Goal: Information Seeking & Learning: Understand process/instructions

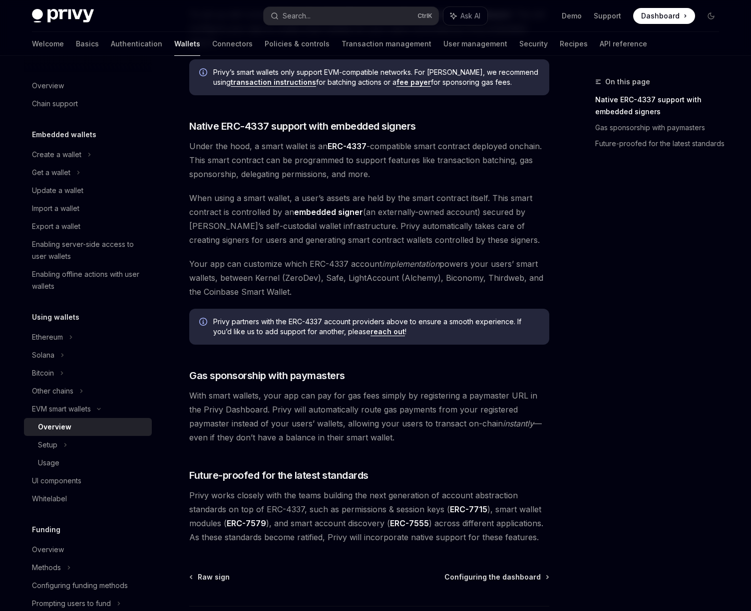
scroll to position [539, 0]
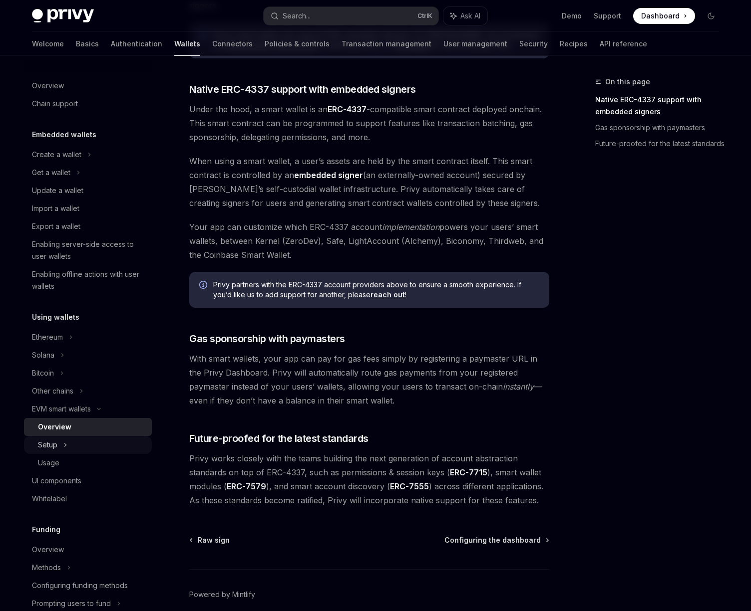
click at [107, 452] on div "Setup" at bounding box center [88, 445] width 128 height 18
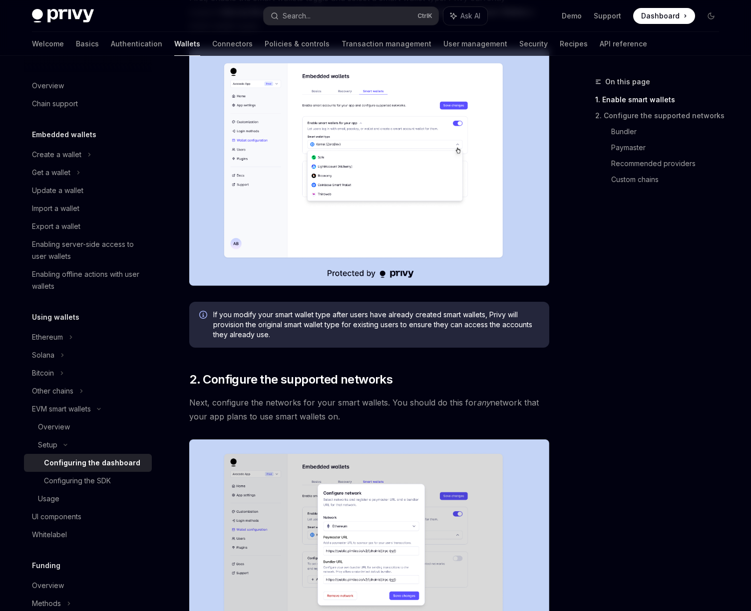
scroll to position [270, 0]
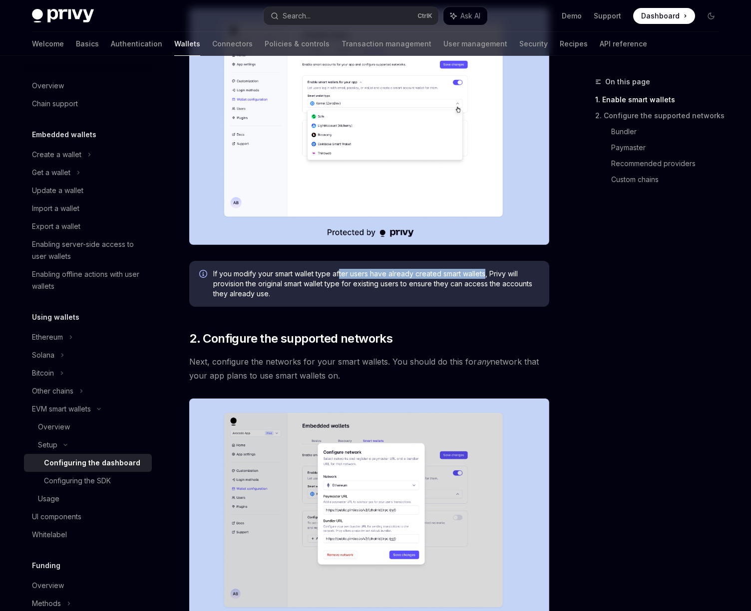
drag, startPoint x: 340, startPoint y: 276, endPoint x: 485, endPoint y: 276, distance: 144.7
click at [485, 276] on span "If you modify your smart wallet type after users have already created smart wal…" at bounding box center [376, 284] width 326 height 30
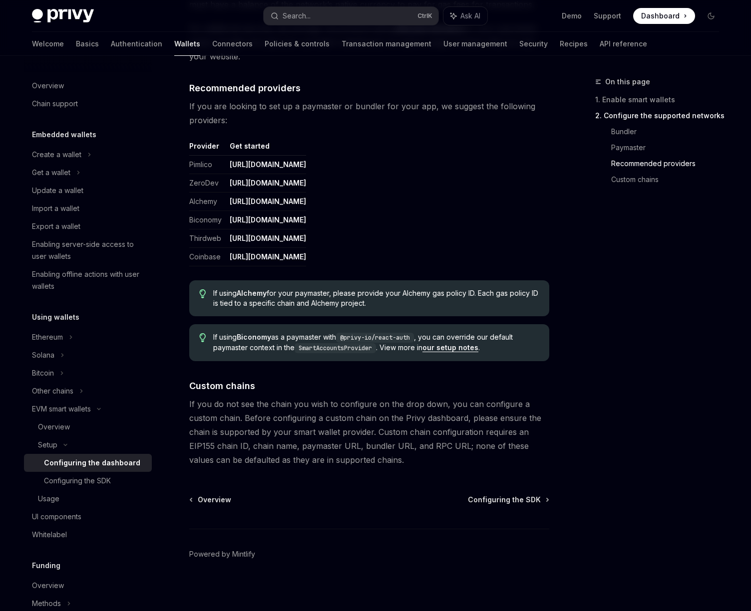
scroll to position [1167, 0]
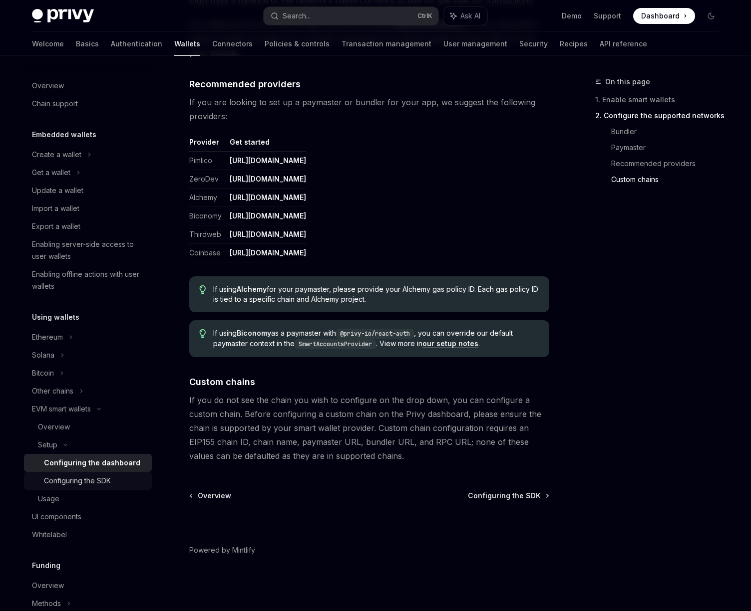
click at [81, 482] on div "Configuring the SDK" at bounding box center [77, 481] width 67 height 12
type textarea "*"
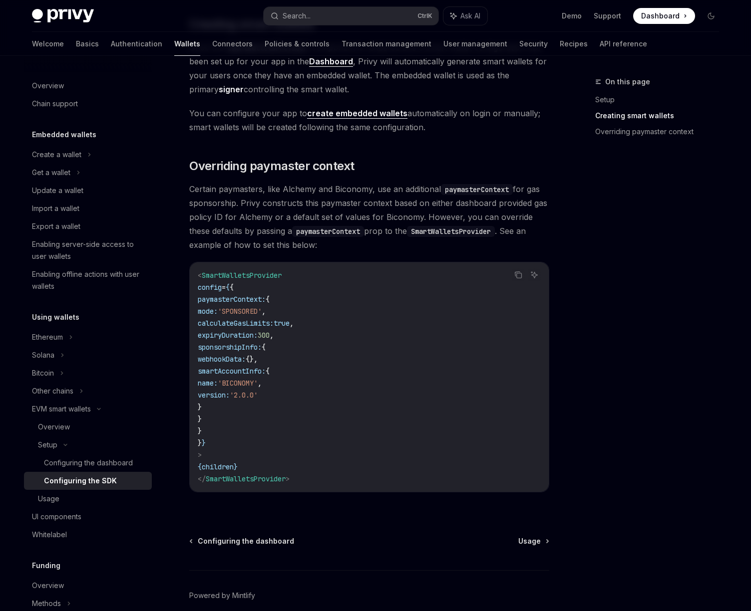
scroll to position [688, 0]
